Goal: Information Seeking & Learning: Check status

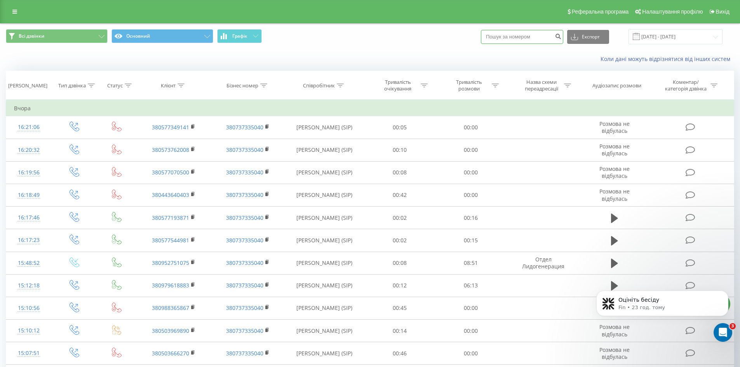
click at [527, 38] on input at bounding box center [522, 37] width 82 height 14
paste input "0675060540"
type input "0675060540"
click at [562, 37] on icon "submit" at bounding box center [558, 35] width 7 height 5
